Goal: Navigation & Orientation: Find specific page/section

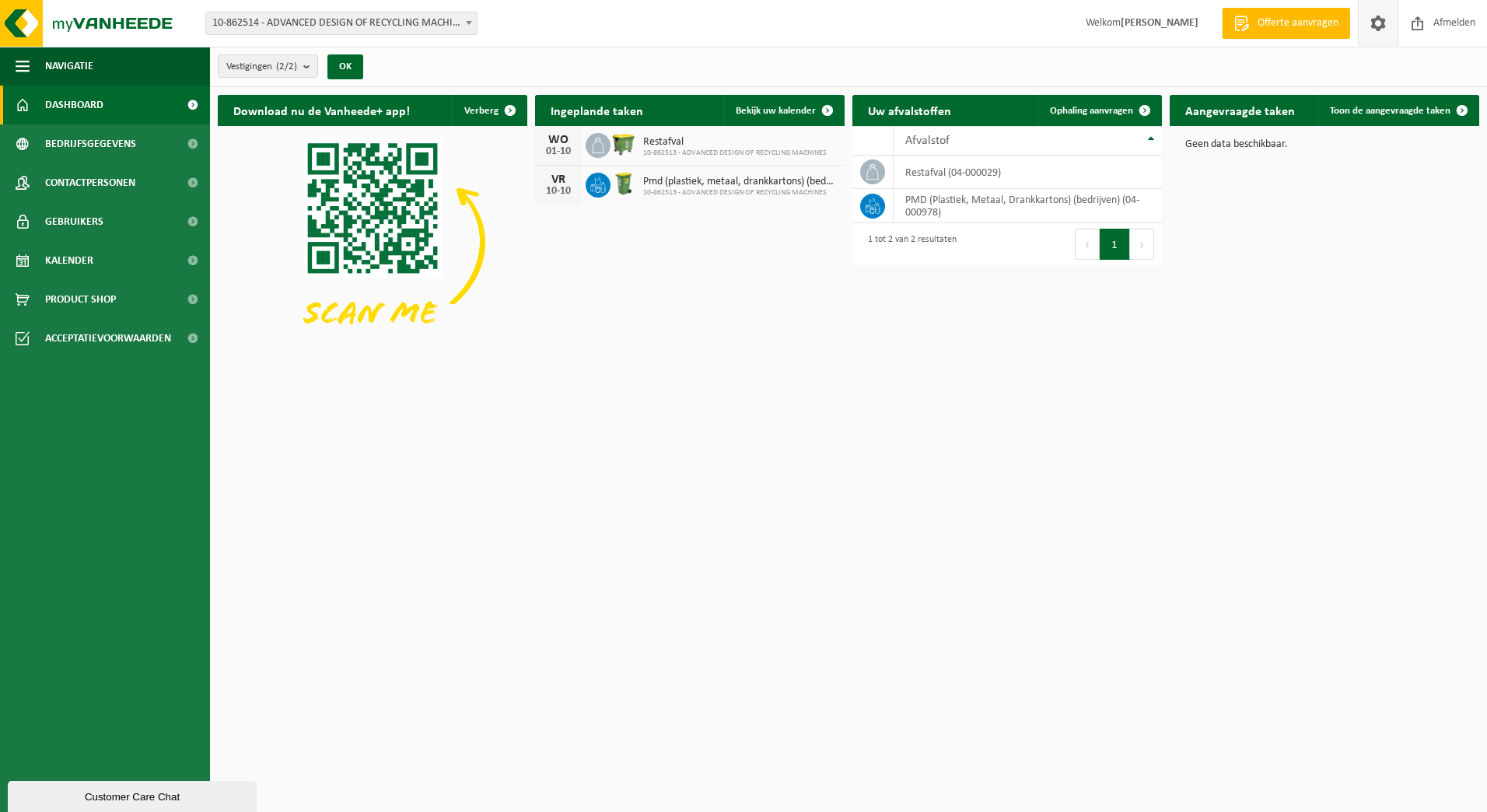
click at [1383, 22] on span at bounding box center [1378, 23] width 23 height 46
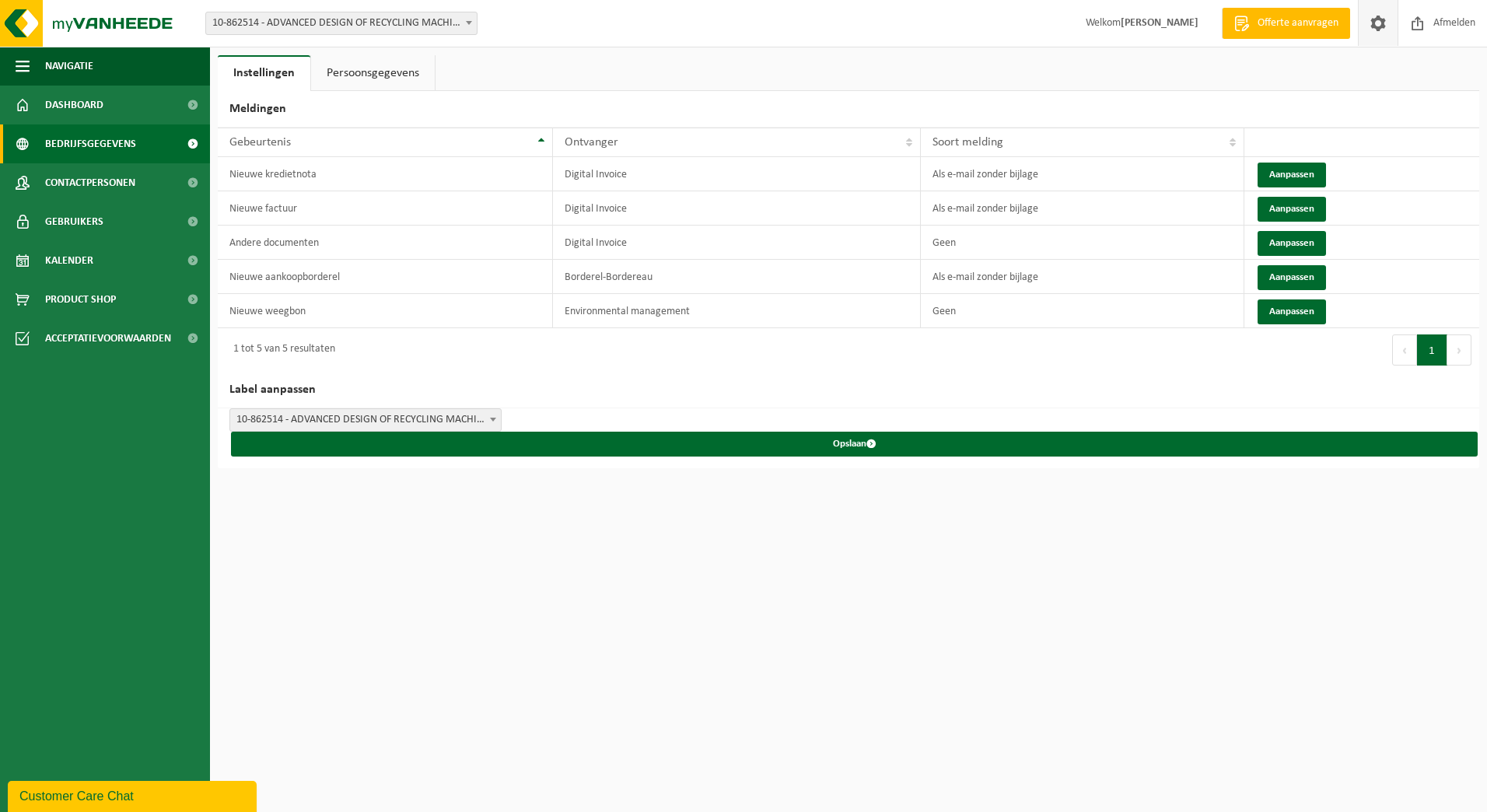
click at [85, 151] on span "Bedrijfsgegevens" at bounding box center [90, 144] width 91 height 39
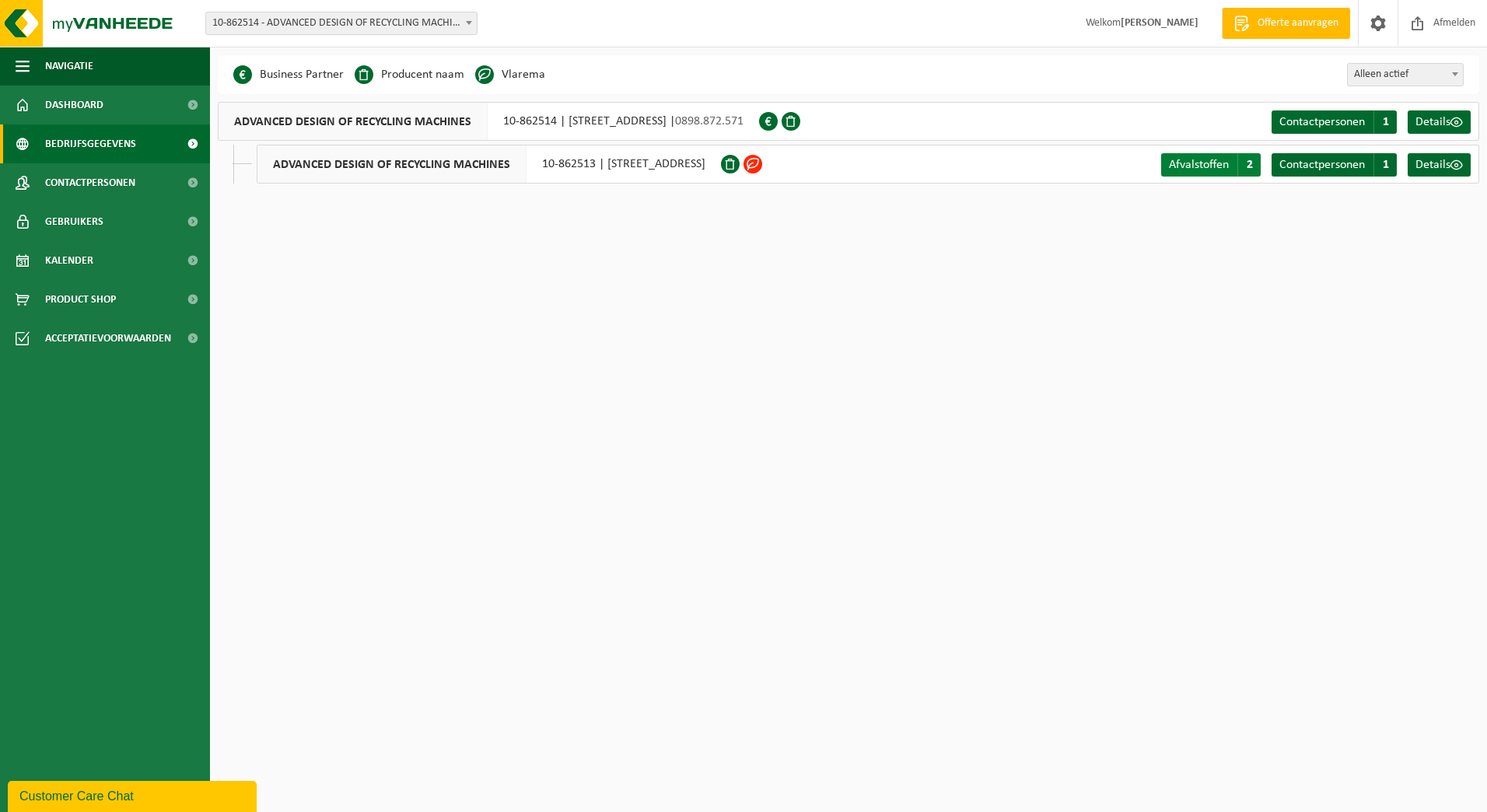
click at [1209, 166] on span "Afvalstoffen" at bounding box center [1199, 165] width 60 height 13
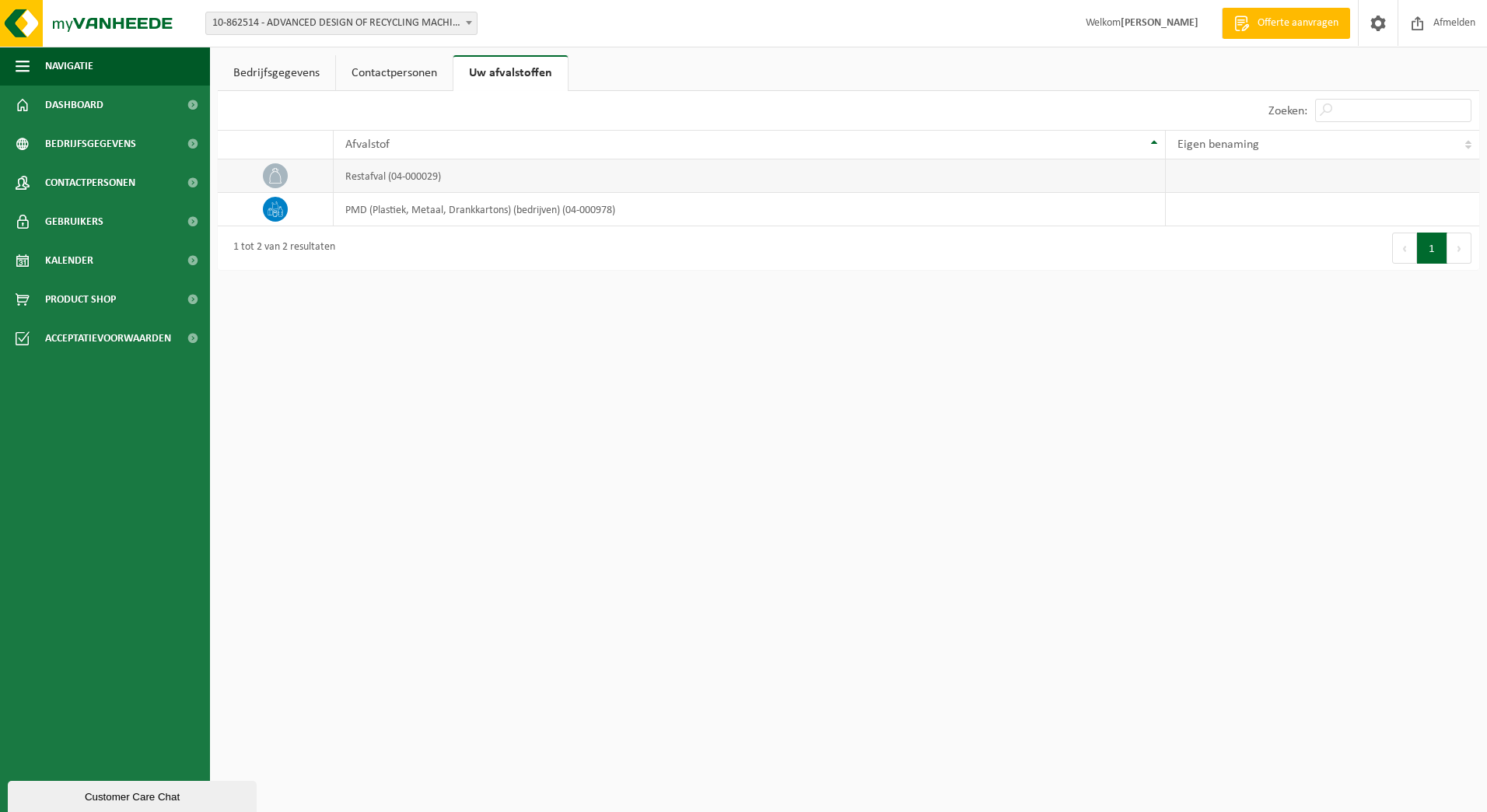
click at [1204, 170] on td at bounding box center [1322, 176] width 313 height 33
click at [978, 187] on td "restafval (04-000029)" at bounding box center [750, 176] width 833 height 33
click at [78, 214] on span "Gebruikers" at bounding box center [74, 221] width 59 height 39
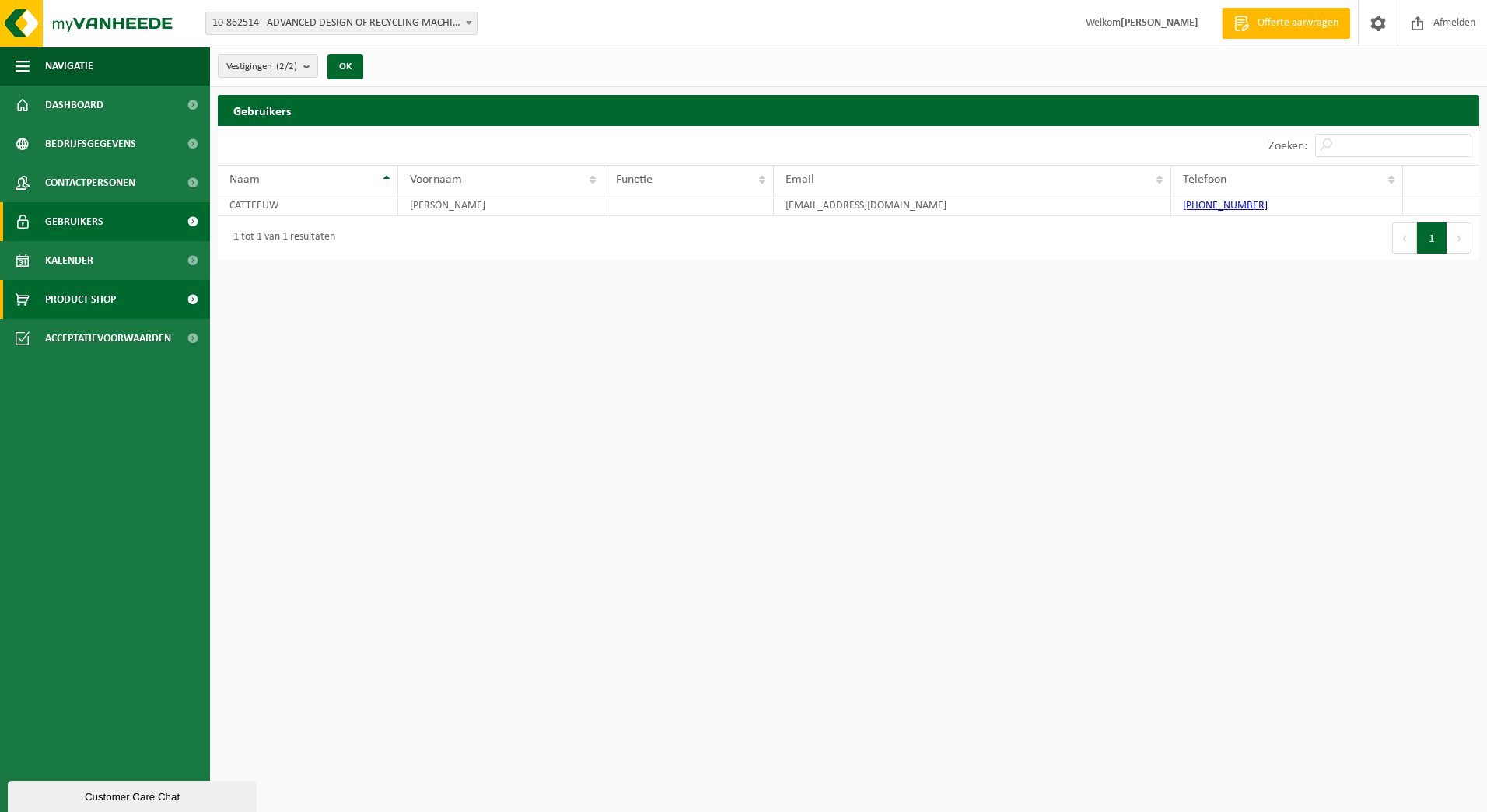
click at [78, 295] on span "Product Shop" at bounding box center [80, 299] width 71 height 39
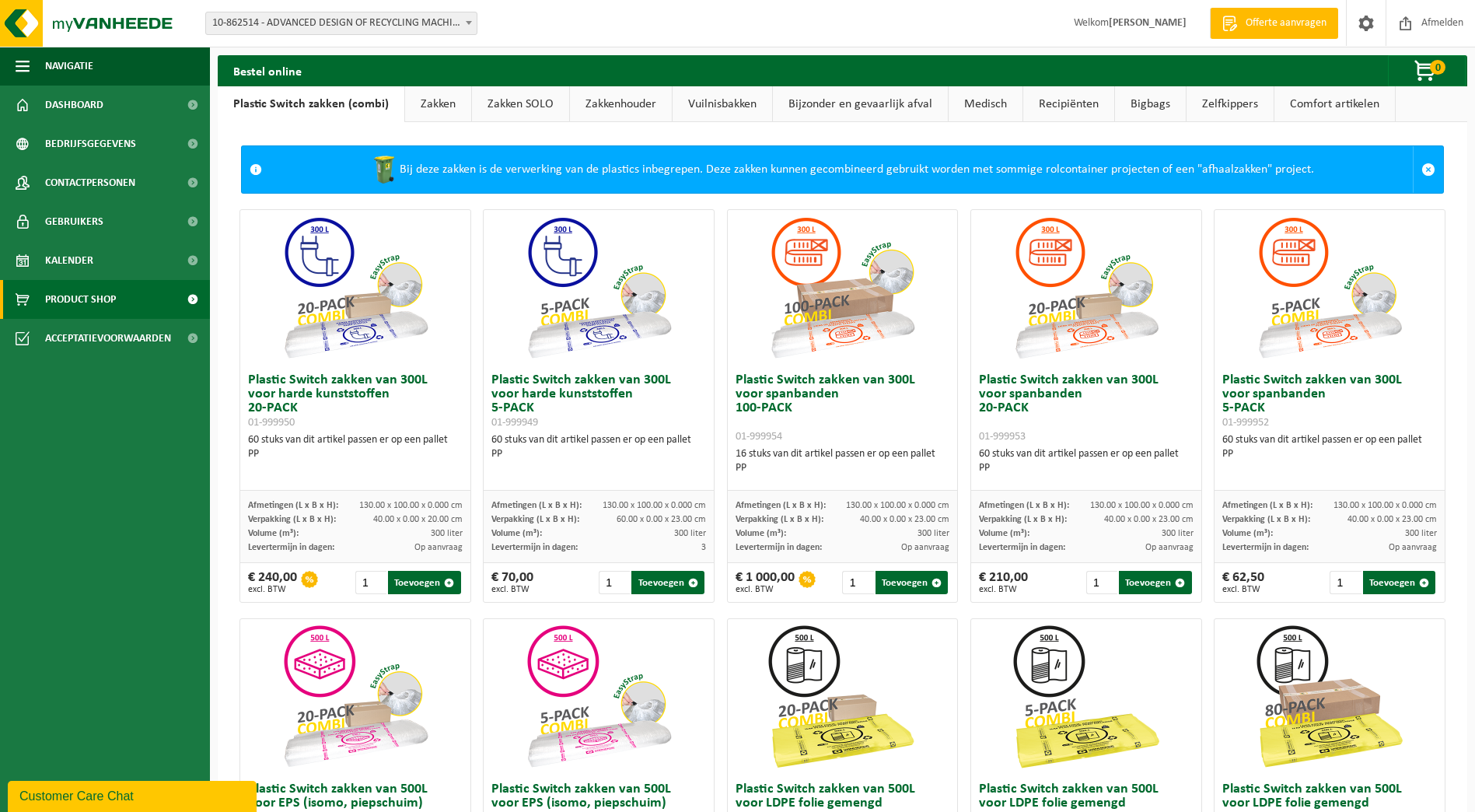
click at [734, 104] on link "Vuilnisbakken" at bounding box center [722, 104] width 99 height 36
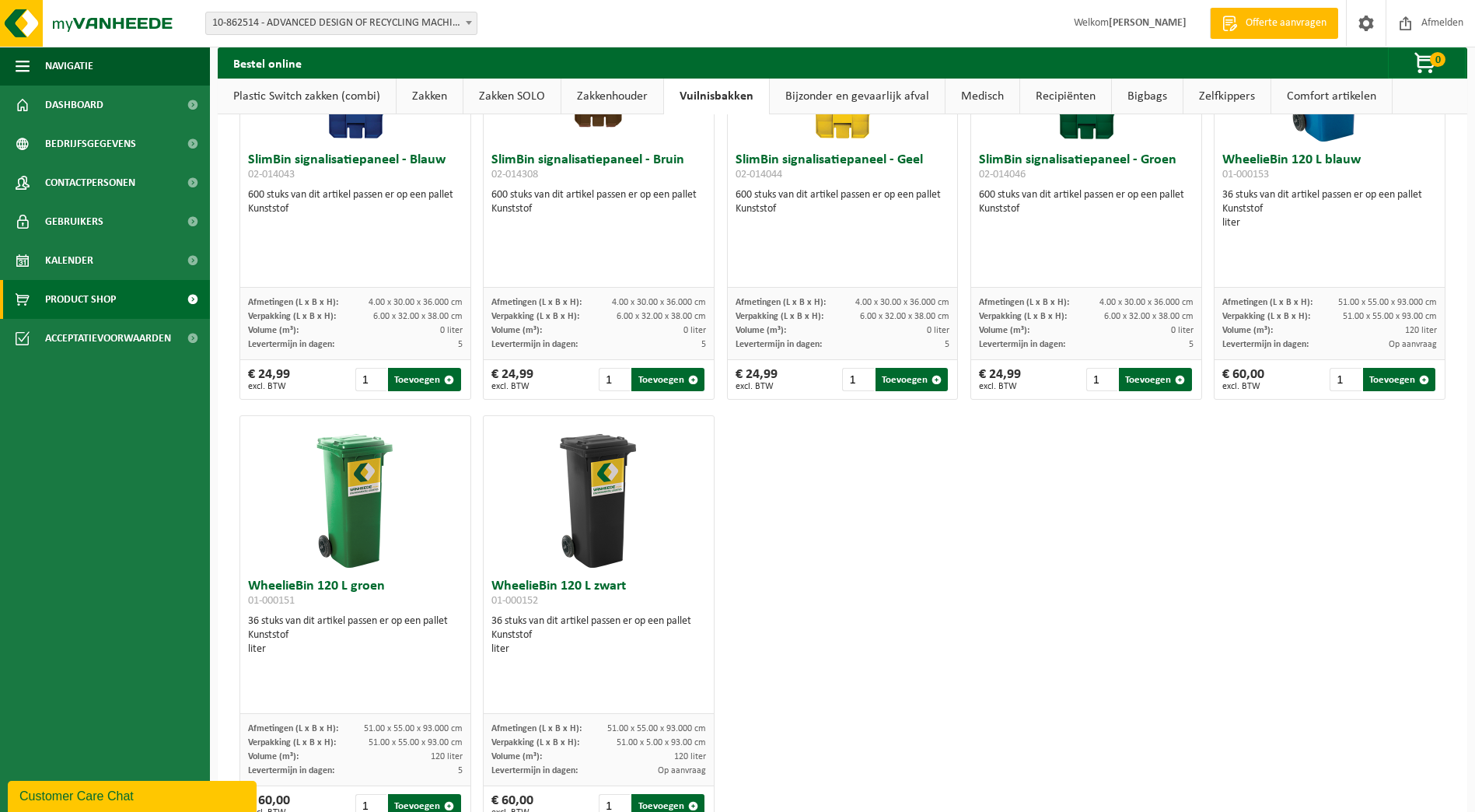
scroll to position [1913, 0]
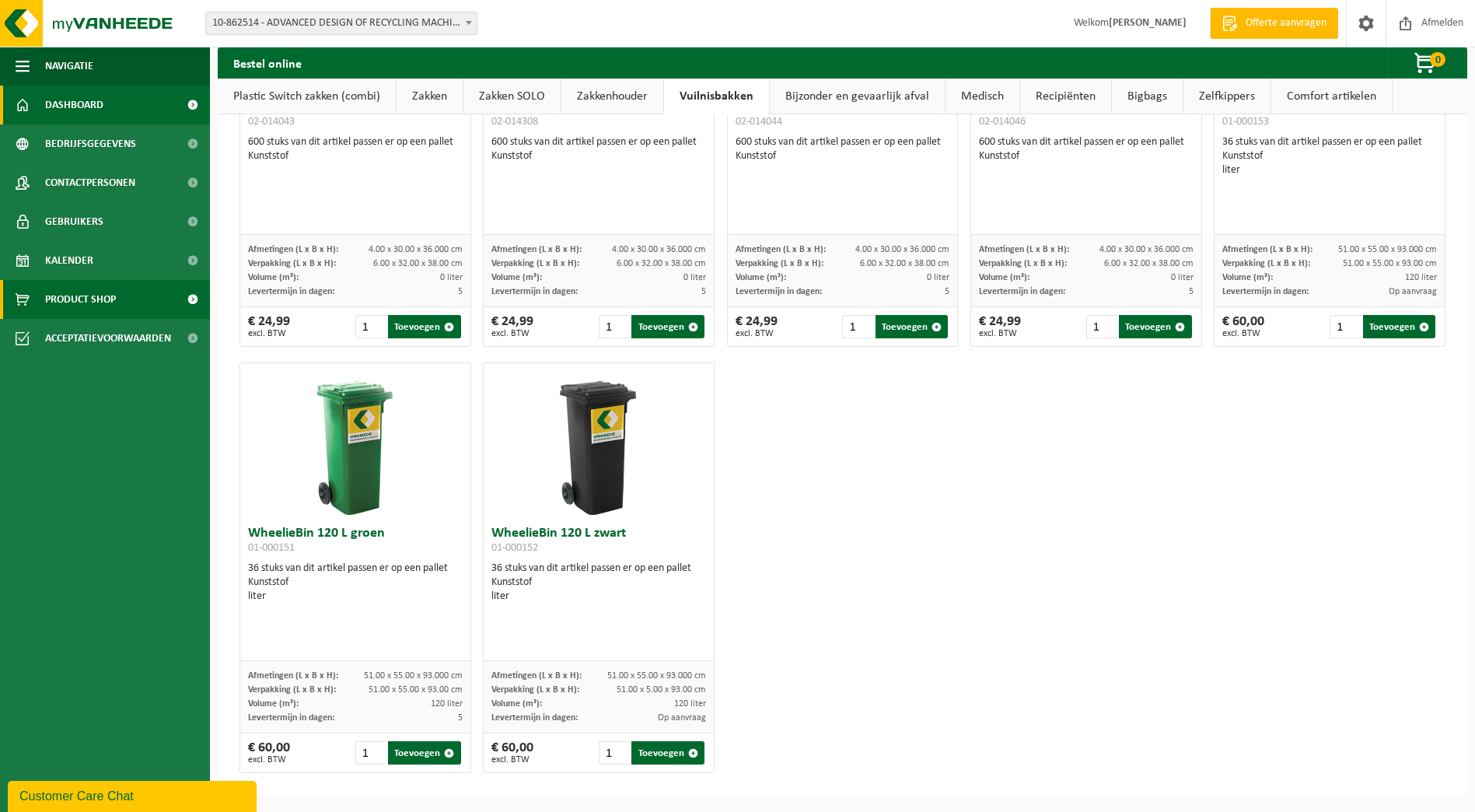
click at [78, 106] on span "Dashboard" at bounding box center [74, 104] width 58 height 39
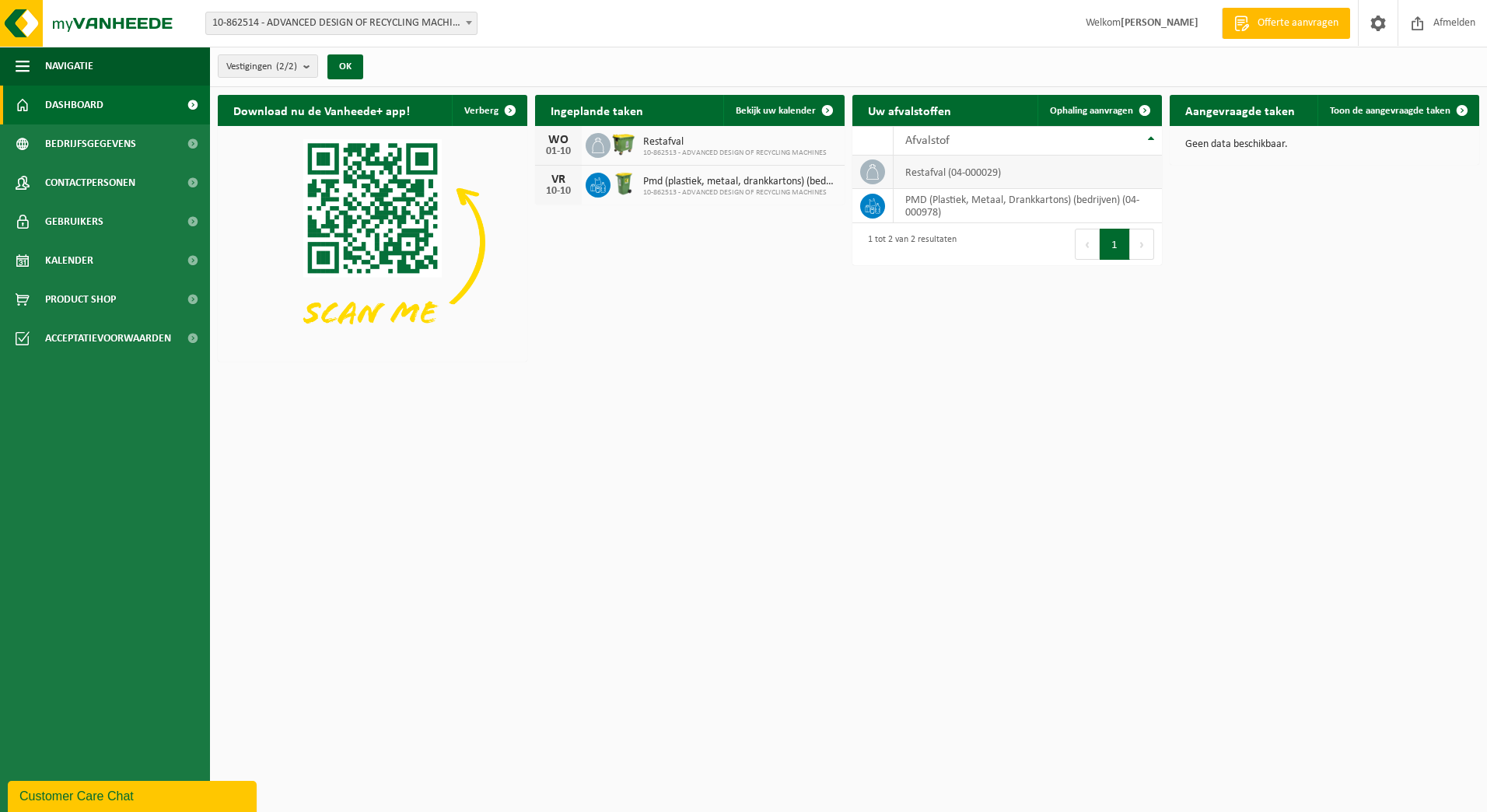
click at [910, 178] on td "restafval (04-000029)" at bounding box center [1027, 172] width 268 height 33
drag, startPoint x: 888, startPoint y: 173, endPoint x: 878, endPoint y: 171, distance: 10.2
click at [887, 173] on td at bounding box center [873, 172] width 41 height 33
click at [875, 171] on icon at bounding box center [873, 171] width 16 height 16
click at [1185, 17] on strong "[PERSON_NAME]" at bounding box center [1159, 23] width 78 height 12
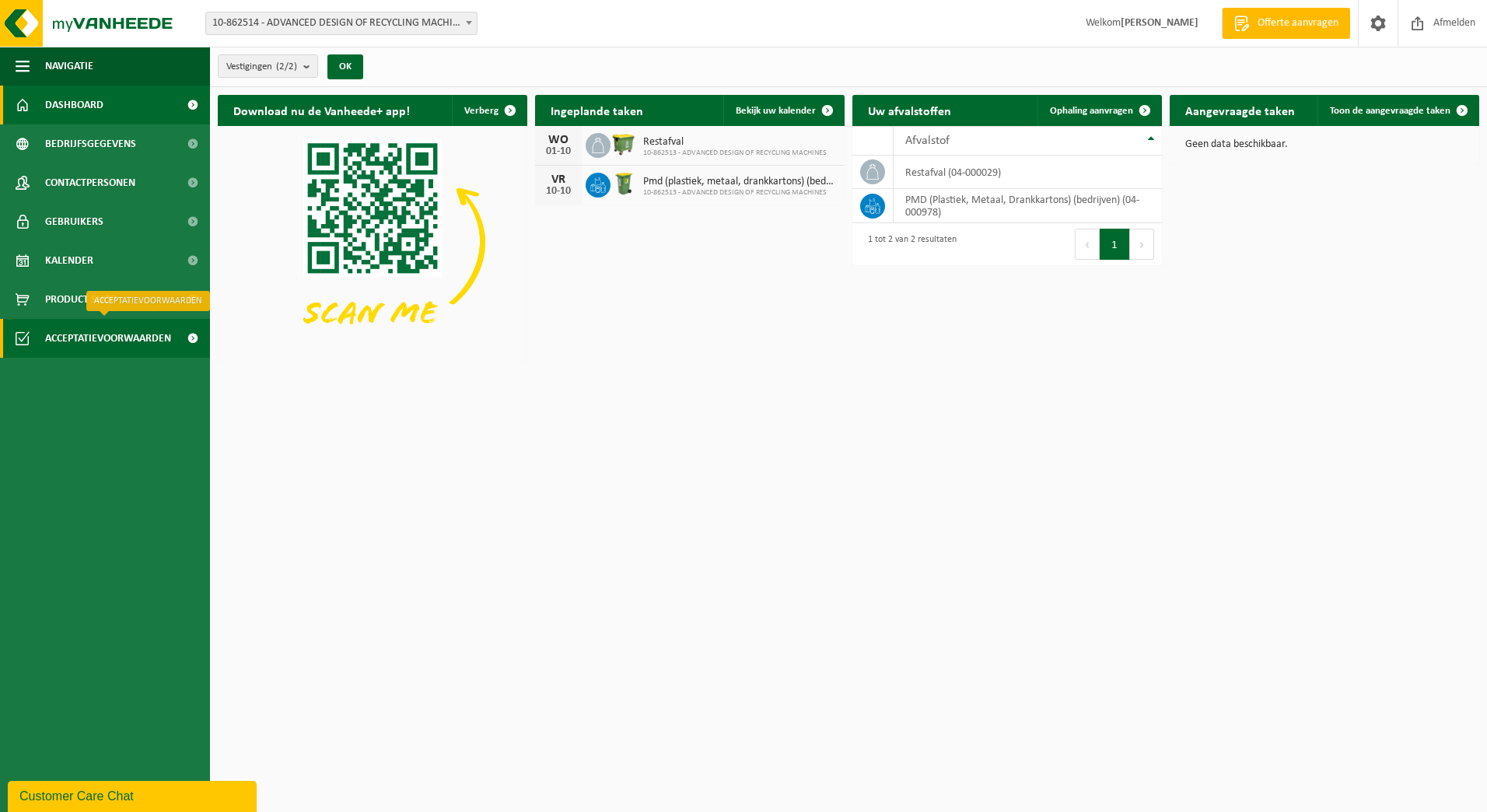
click at [132, 332] on span "Acceptatievoorwaarden" at bounding box center [108, 338] width 126 height 39
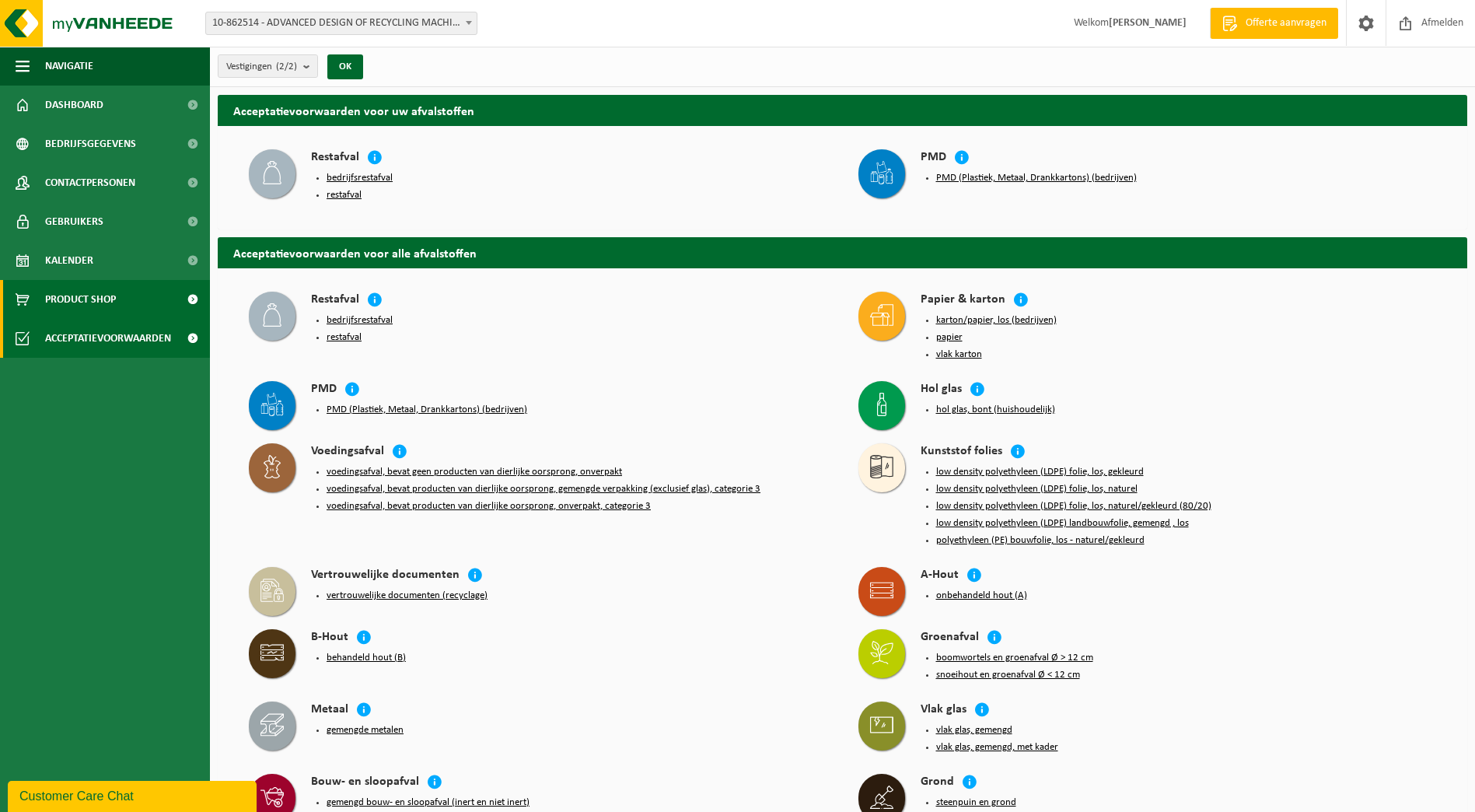
click at [97, 305] on span "Product Shop" at bounding box center [80, 299] width 71 height 39
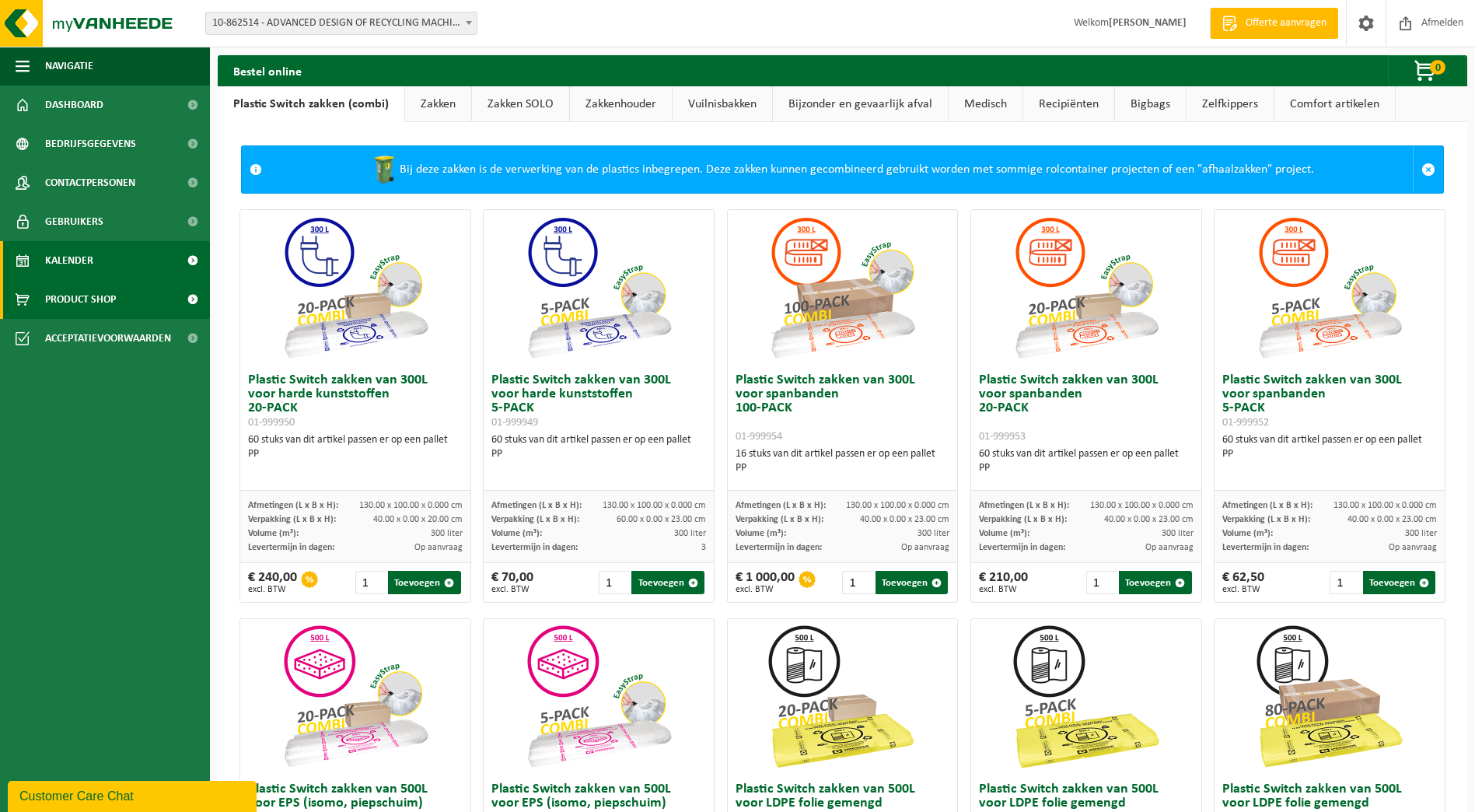
click at [89, 256] on span "Kalender" at bounding box center [69, 261] width 48 height 39
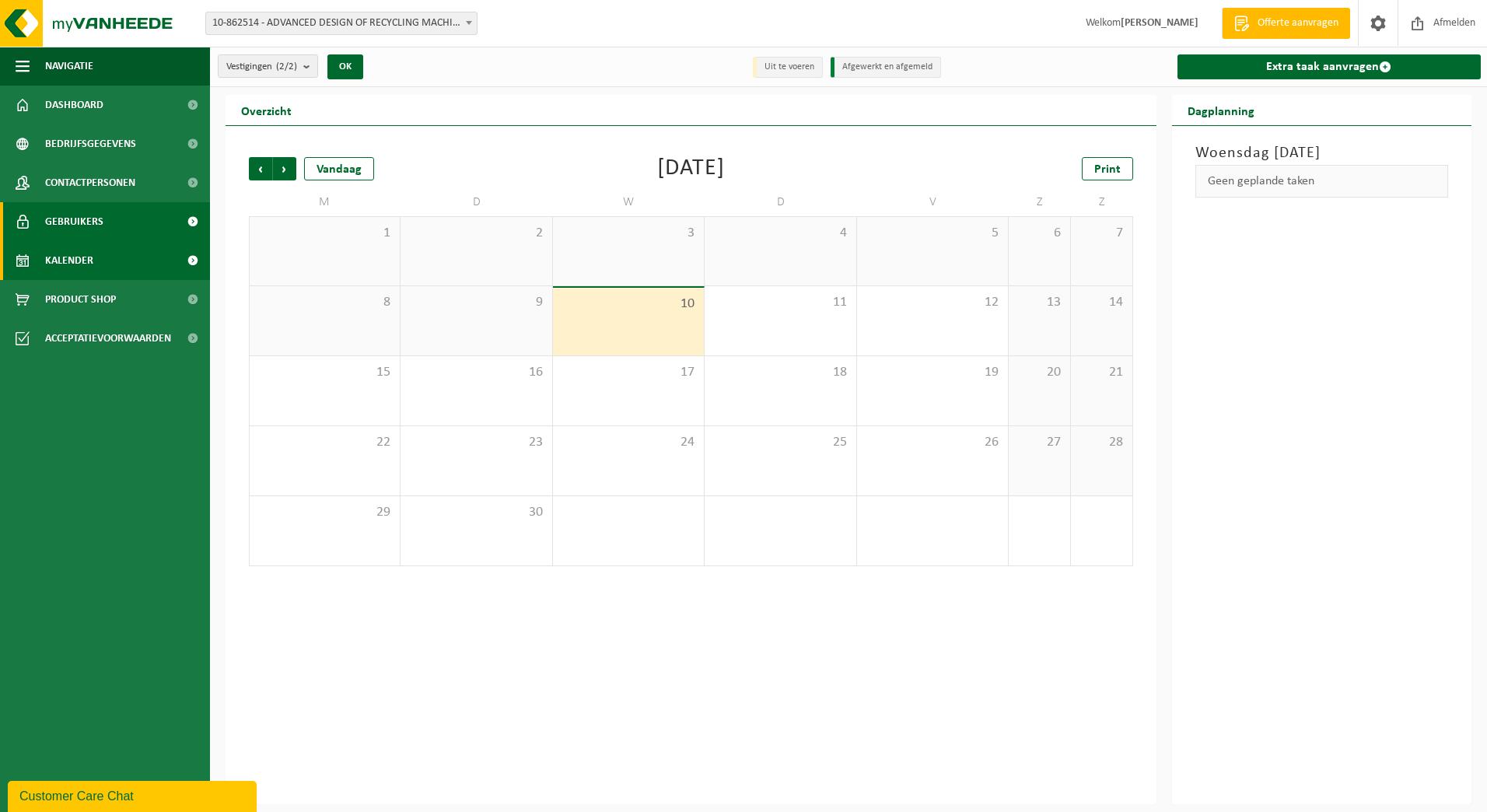
click at [85, 219] on span "Gebruikers" at bounding box center [74, 221] width 59 height 39
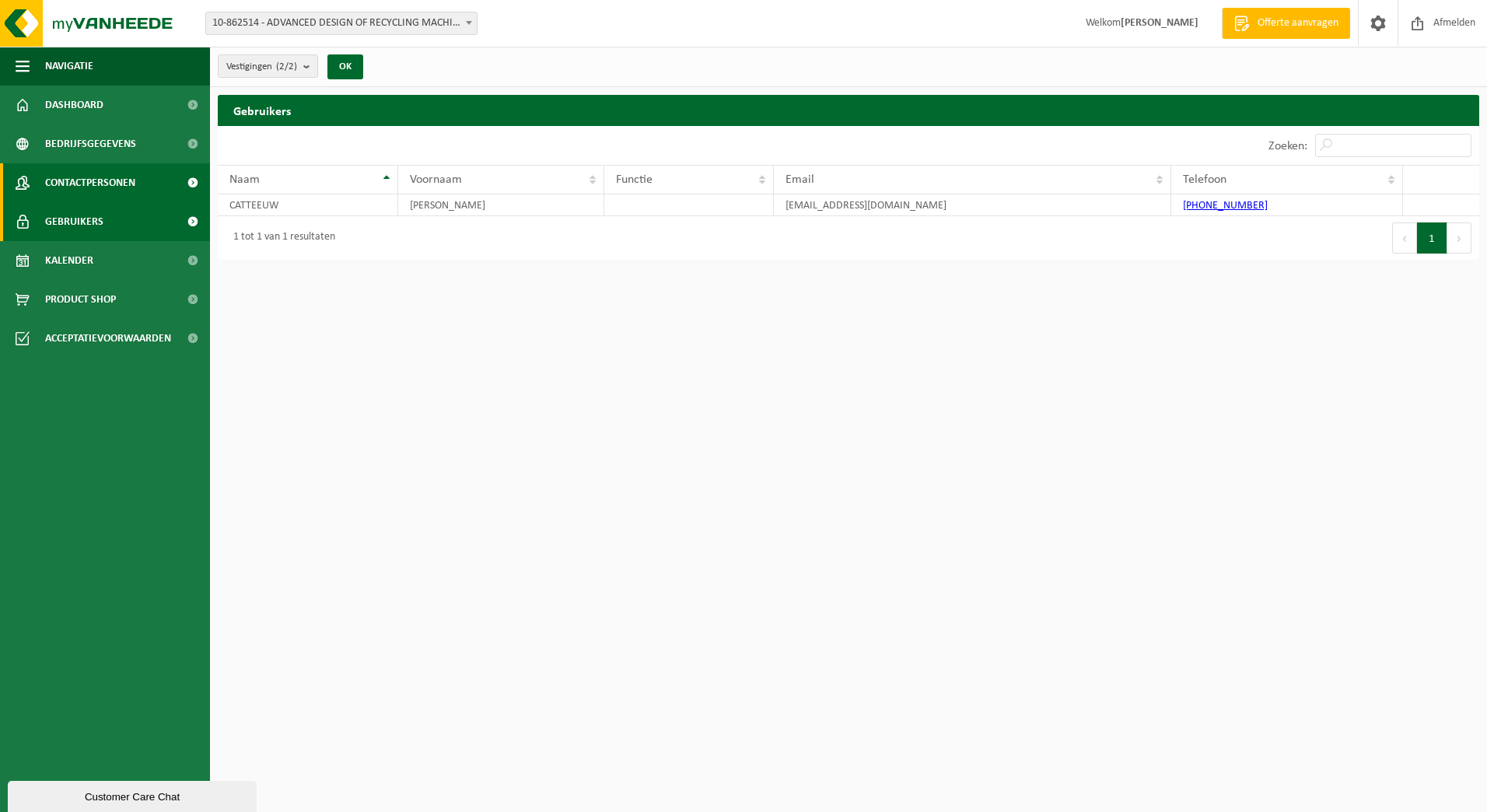
click at [87, 181] on span "Contactpersonen" at bounding box center [90, 182] width 90 height 39
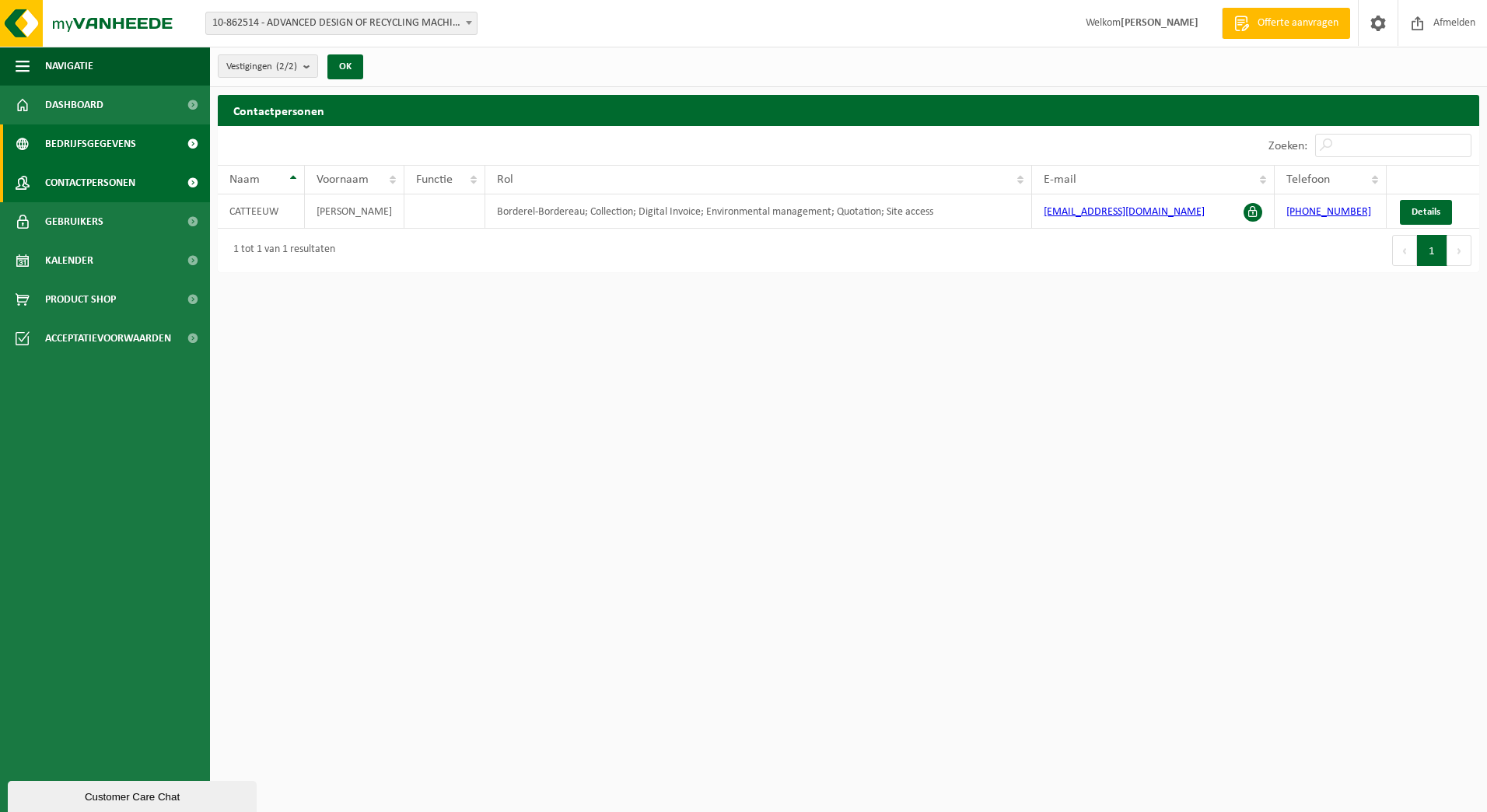
click at [95, 163] on span "Bedrijfsgegevens" at bounding box center [90, 144] width 91 height 39
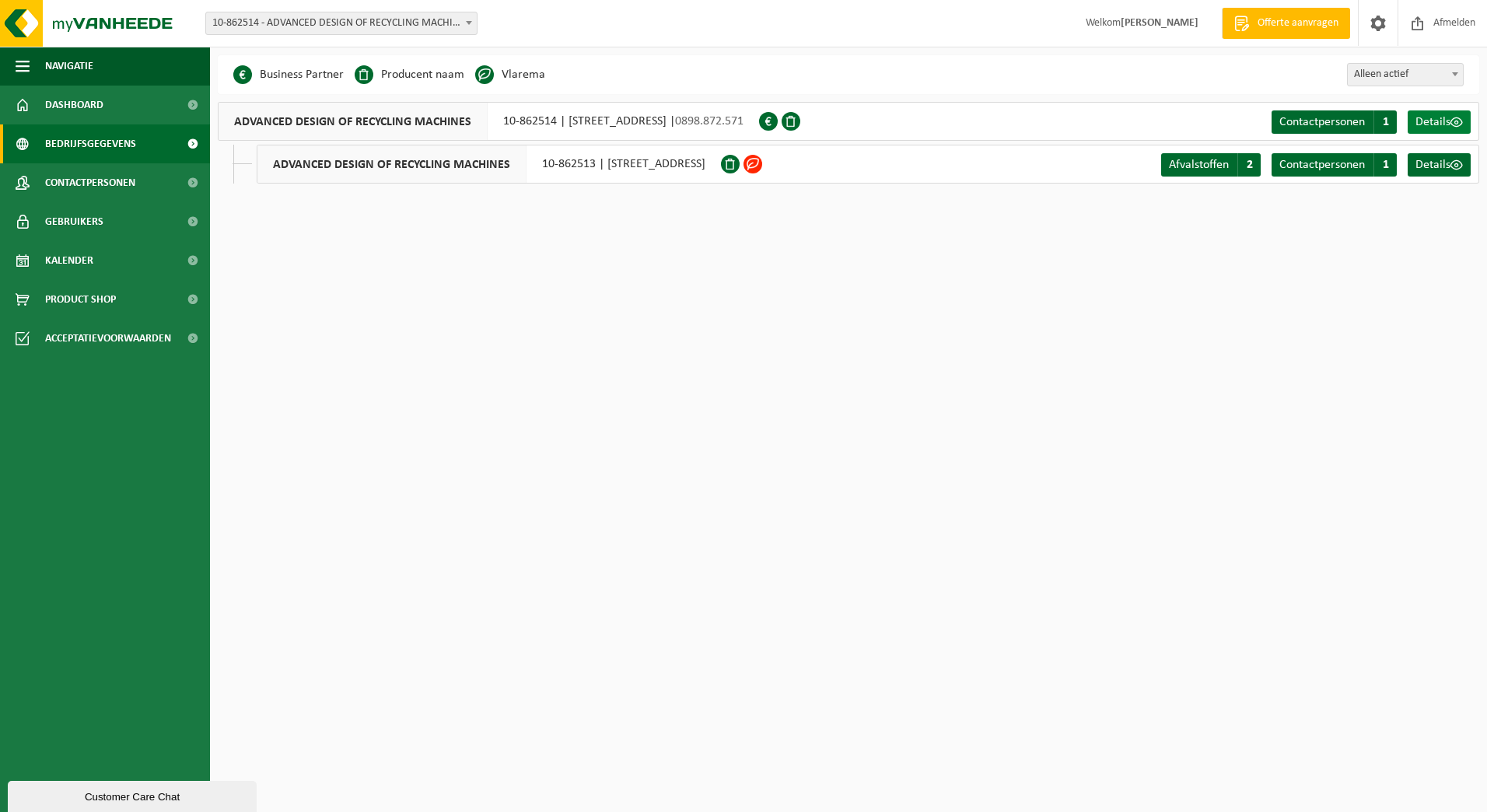
click at [1449, 116] on span "Details" at bounding box center [1434, 122] width 35 height 13
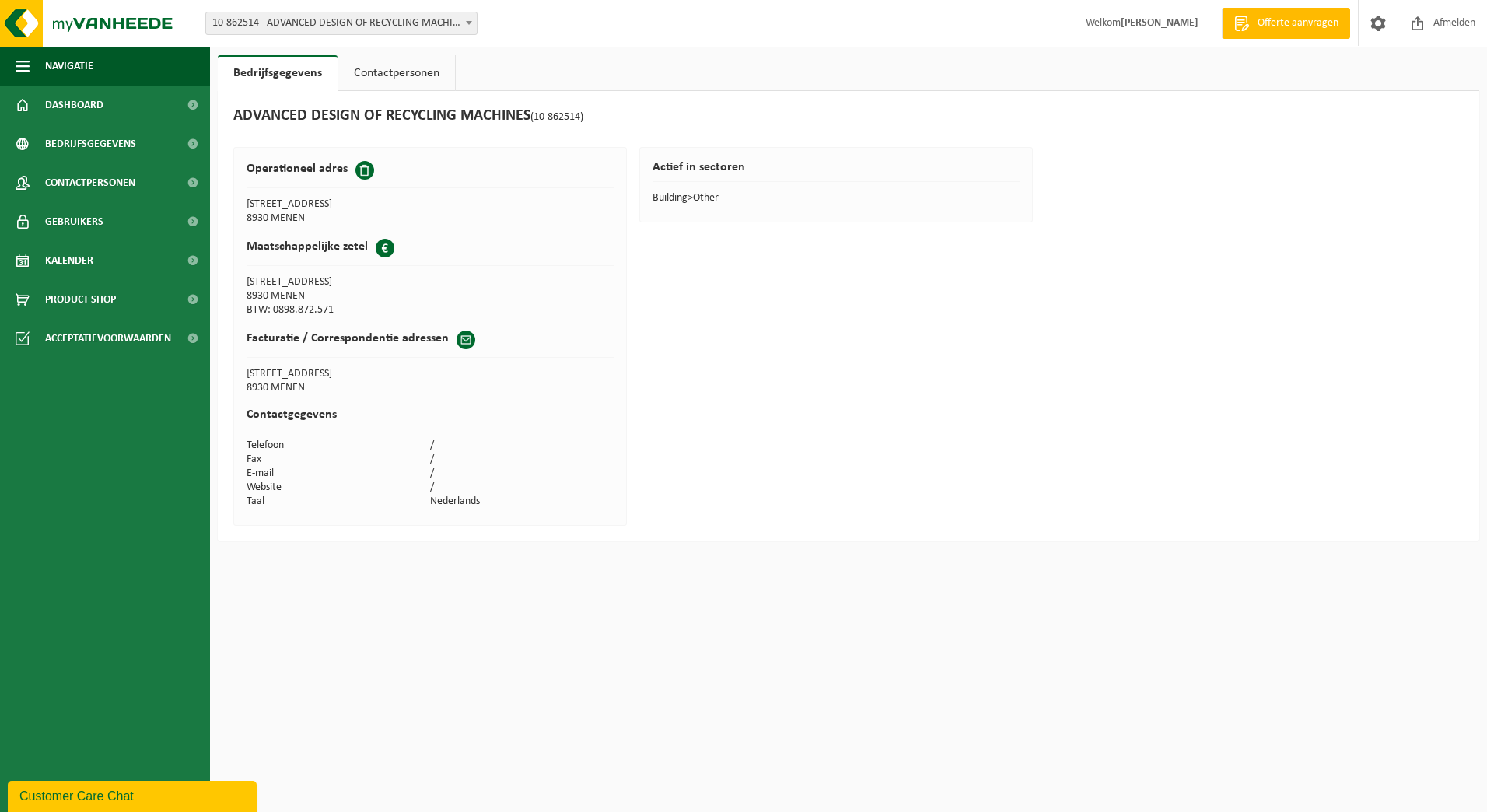
click at [420, 71] on link "Contactpersonen" at bounding box center [397, 73] width 117 height 36
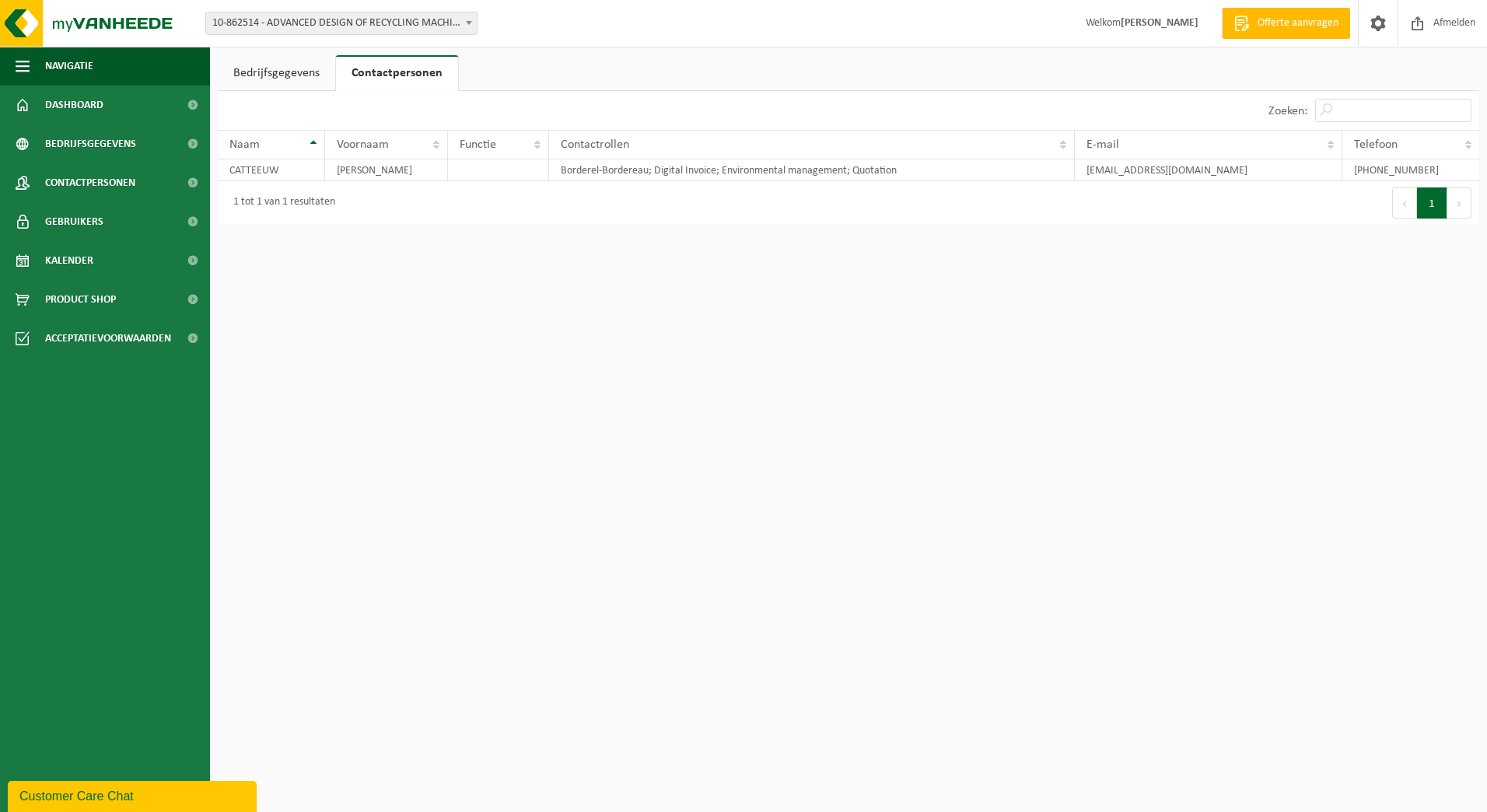
click at [294, 72] on link "Bedrijfsgegevens" at bounding box center [277, 73] width 118 height 36
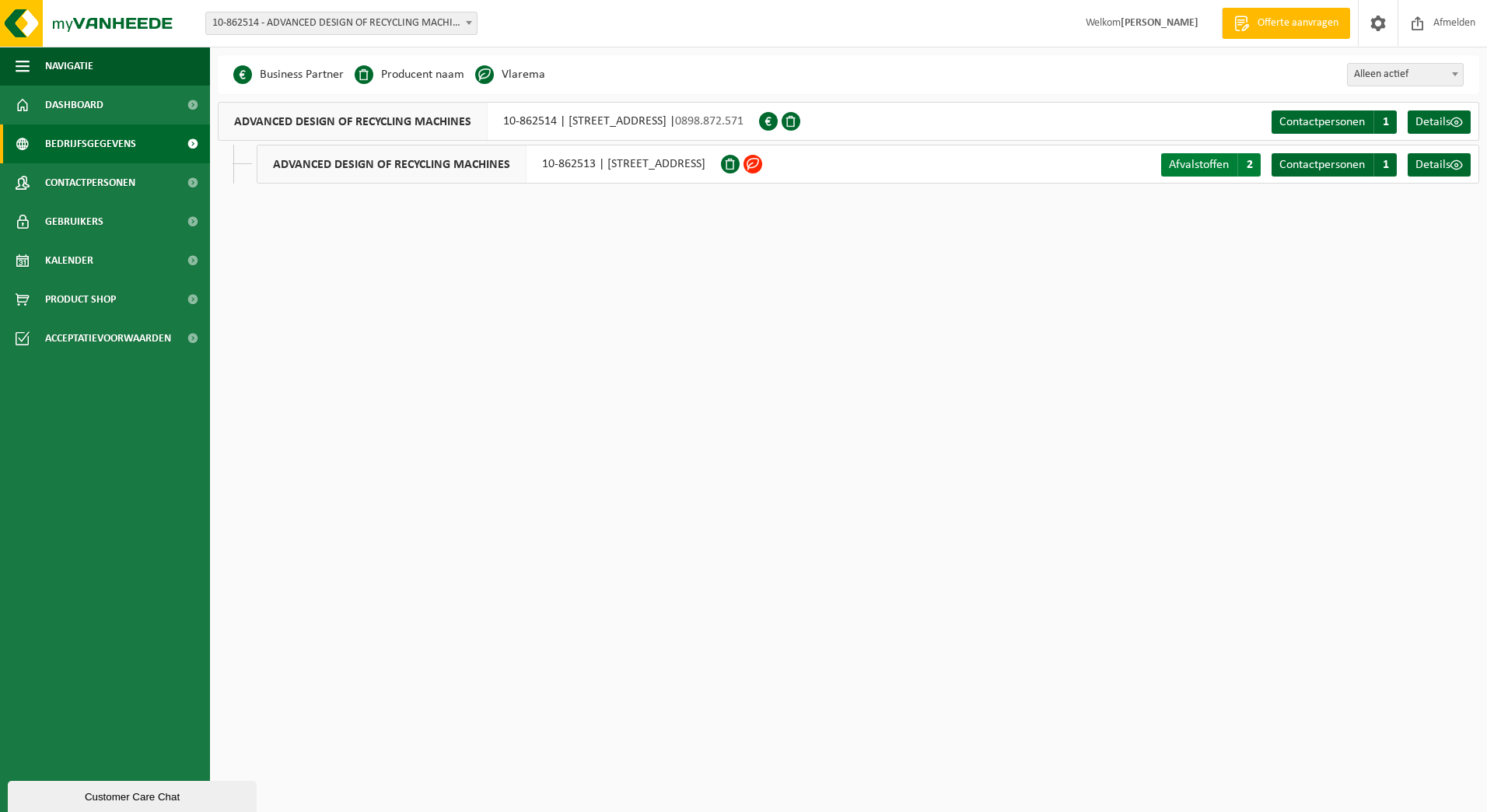
click at [1215, 167] on span "Afvalstoffen" at bounding box center [1199, 165] width 60 height 13
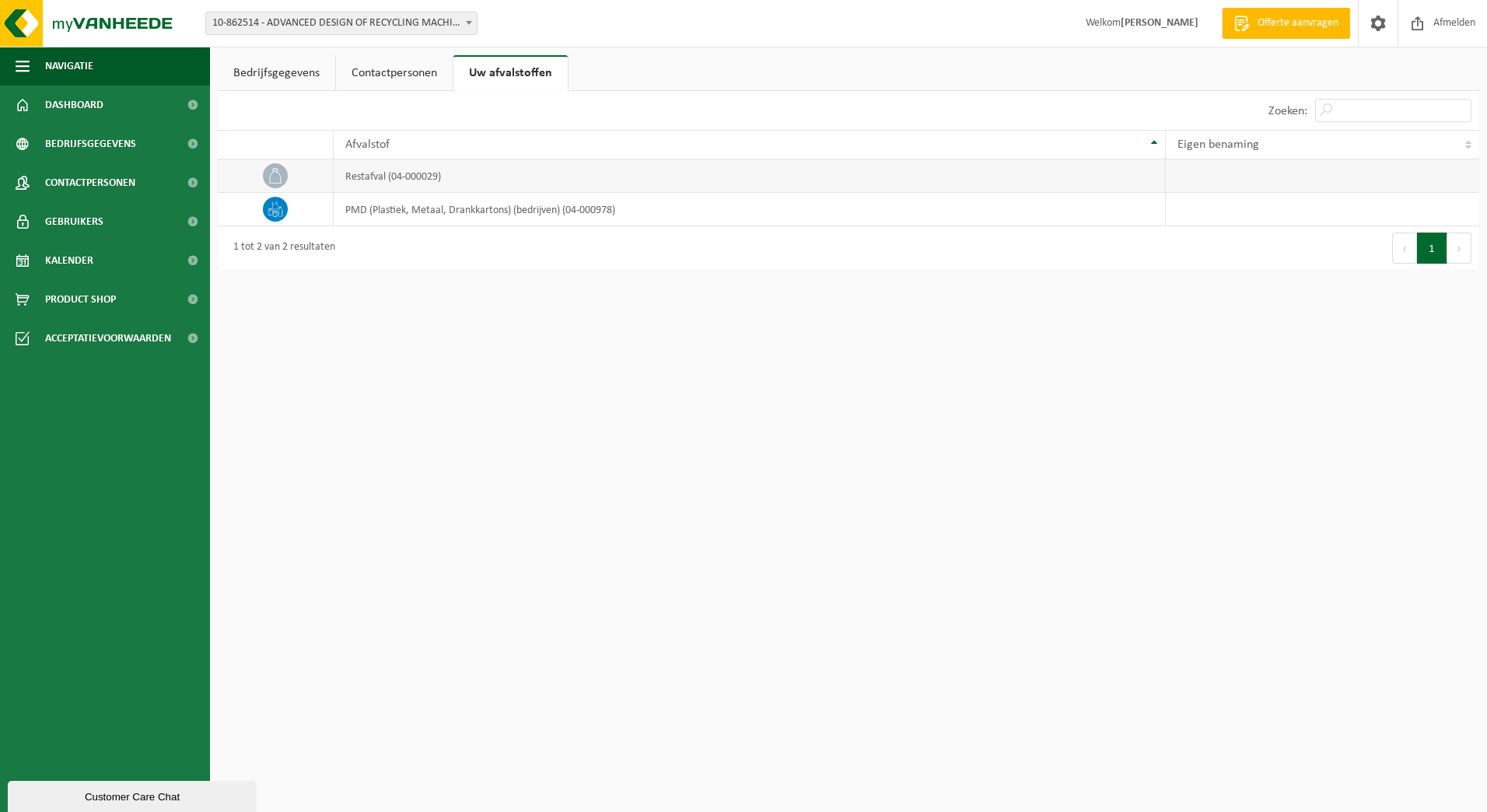
click at [443, 174] on td "restafval (04-000029)" at bounding box center [750, 176] width 833 height 33
click at [298, 175] on td at bounding box center [276, 176] width 116 height 33
click at [252, 178] on td at bounding box center [276, 176] width 116 height 33
click at [334, 179] on td "restafval (04-000029)" at bounding box center [750, 176] width 833 height 33
click at [537, 212] on td "PMD (Plastiek, Metaal, Drankkartons) (bedrijven) (04-000978)" at bounding box center [750, 210] width 833 height 33
